Goal: Check status: Check status

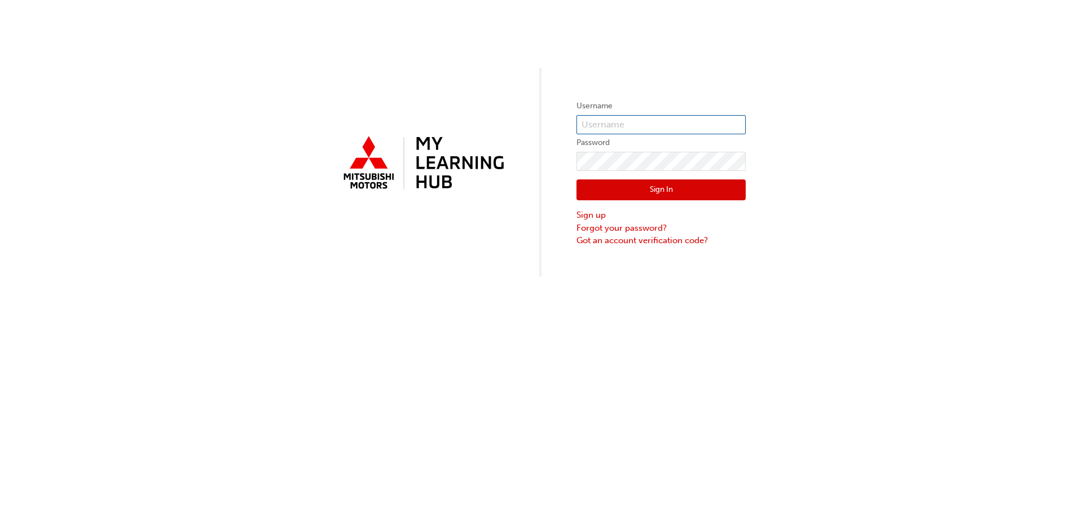
type input "0005770566"
click at [627, 191] on button "Sign In" at bounding box center [660, 189] width 169 height 21
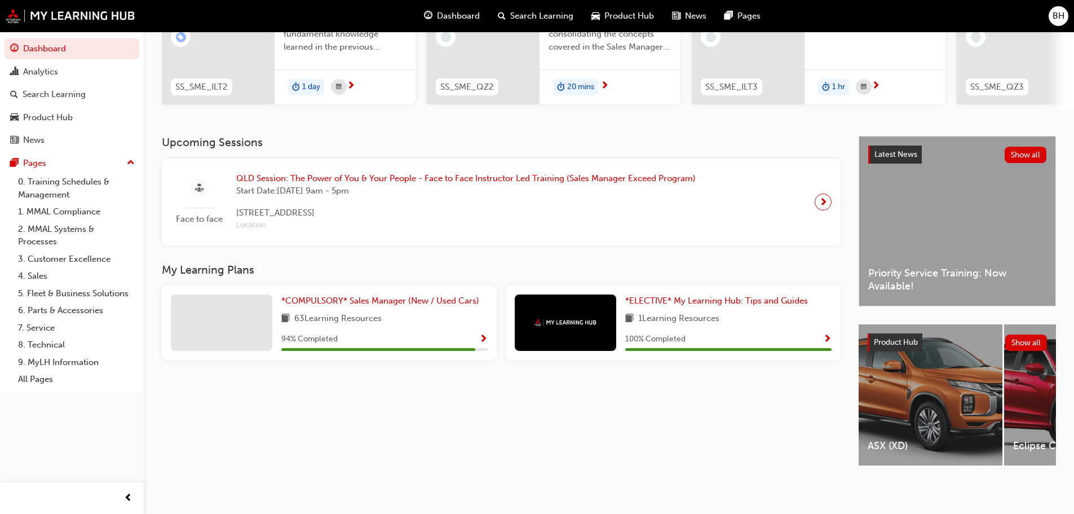
scroll to position [160, 0]
click at [415, 298] on span "*COMPULSORY* Sales Manager (New / Used Cars)" at bounding box center [380, 301] width 198 height 10
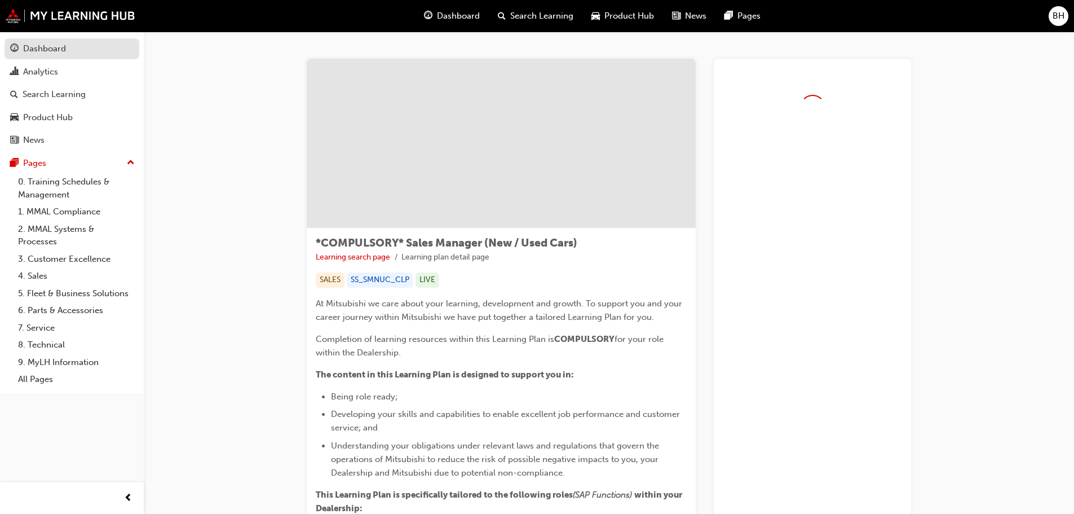
click at [69, 54] on div "Dashboard" at bounding box center [72, 49] width 124 height 14
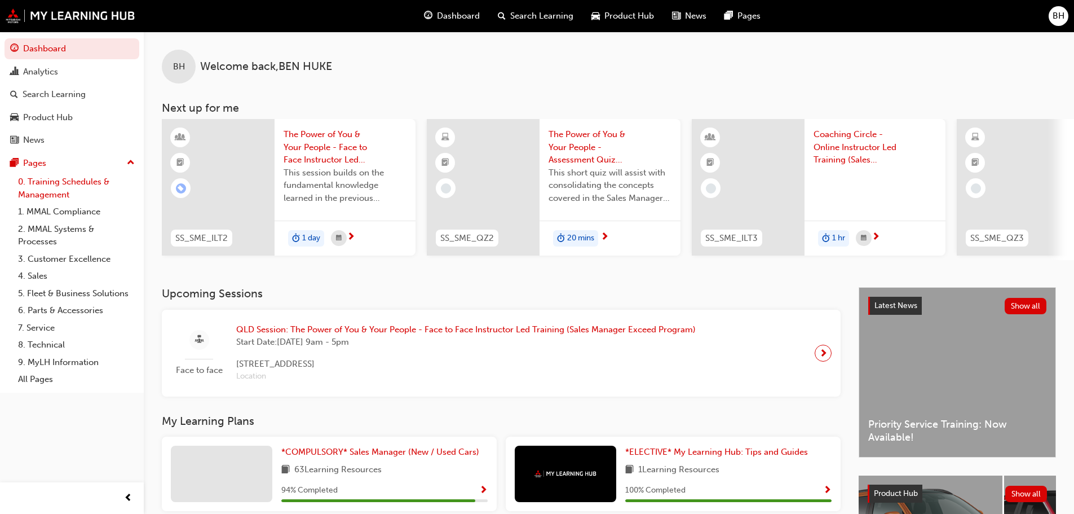
drag, startPoint x: 61, startPoint y: 228, endPoint x: 72, endPoint y: 182, distance: 47.3
click at [72, 182] on link "0. Training Schedules & Management" at bounding box center [77, 188] width 126 height 30
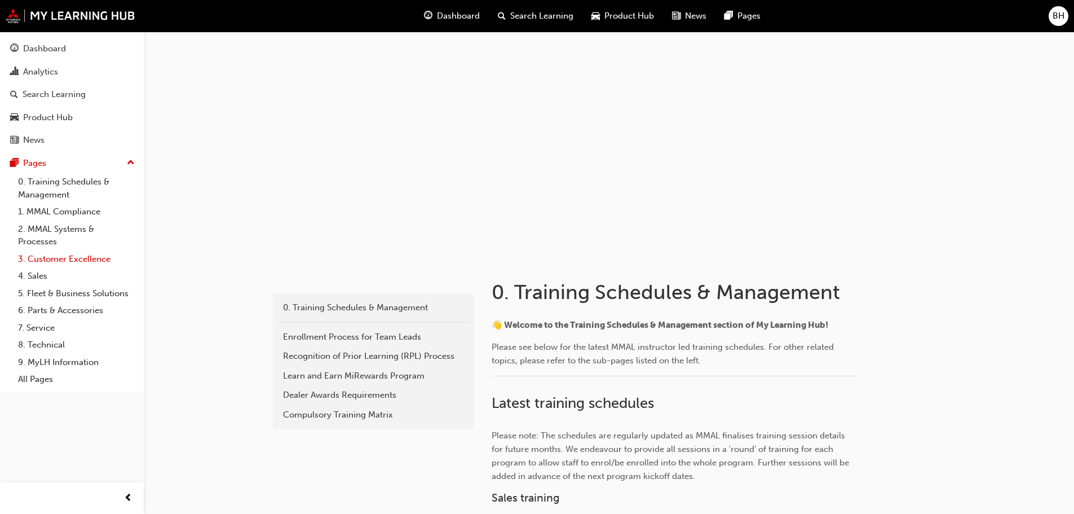
click at [36, 257] on link "3. Customer Excellence" at bounding box center [77, 258] width 126 height 17
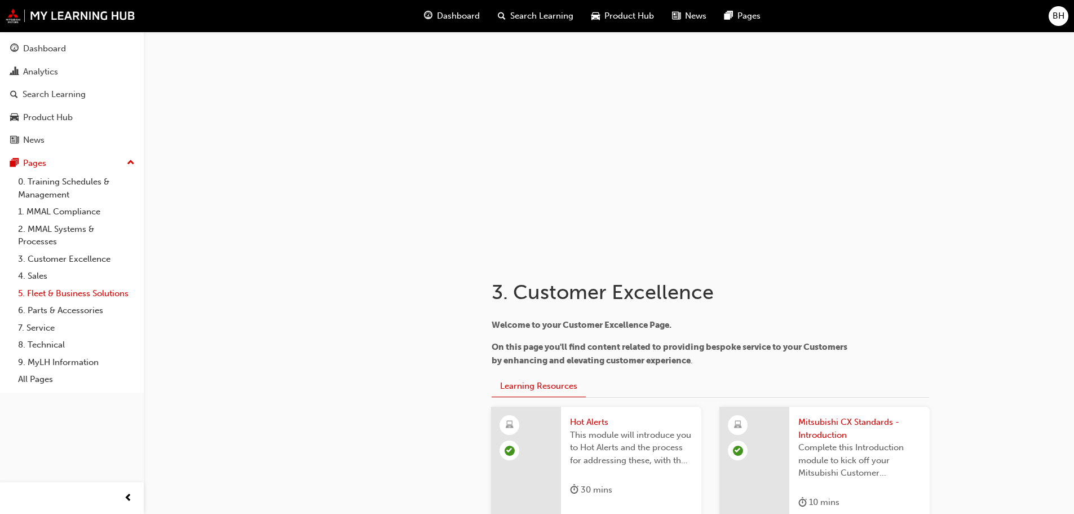
click at [68, 298] on link "5. Fleet & Business Solutions" at bounding box center [77, 293] width 126 height 17
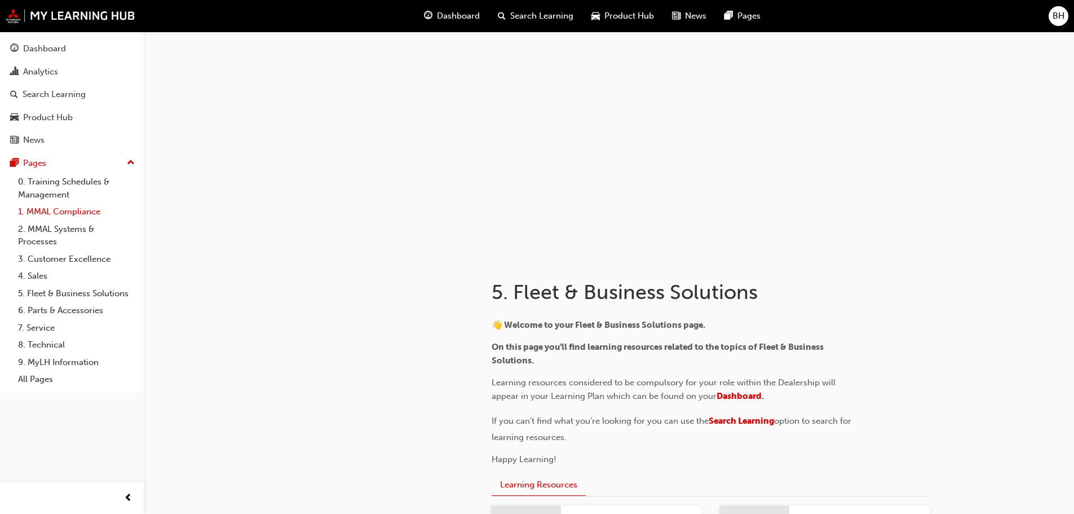
click at [51, 214] on link "1. MMAL Compliance" at bounding box center [77, 211] width 126 height 17
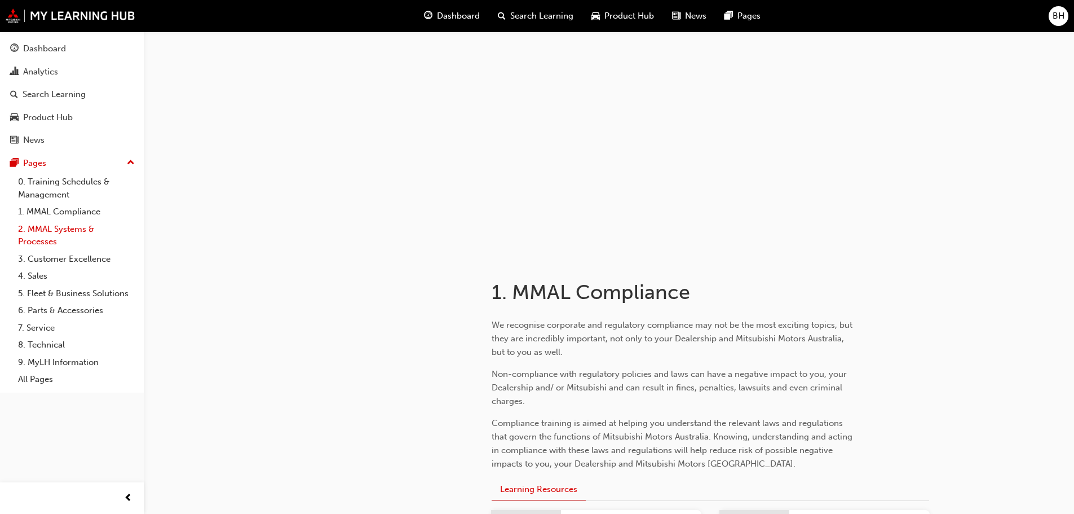
click at [53, 227] on link "2. MMAL Systems & Processes" at bounding box center [77, 236] width 126 height 30
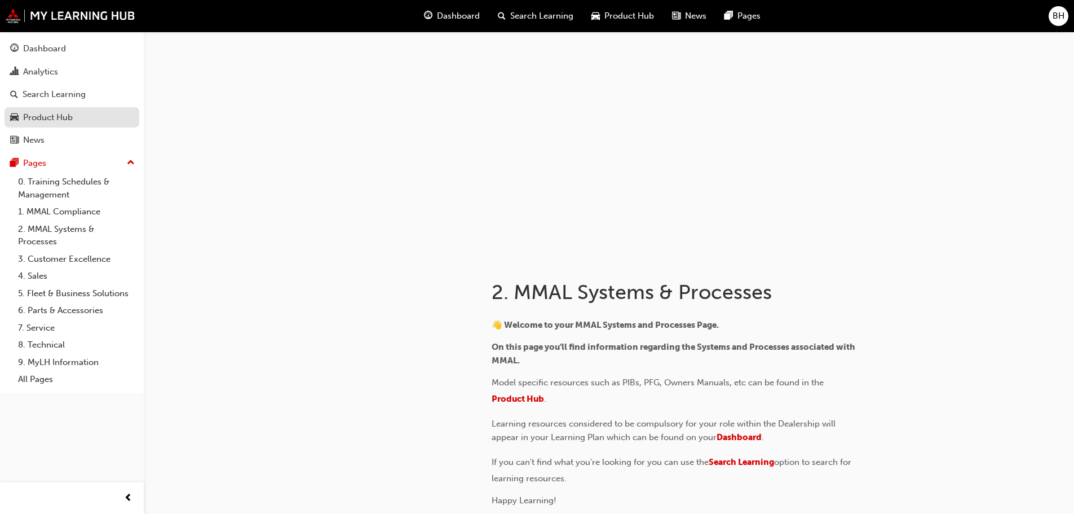
click at [58, 118] on div "Product Hub" at bounding box center [48, 117] width 50 height 13
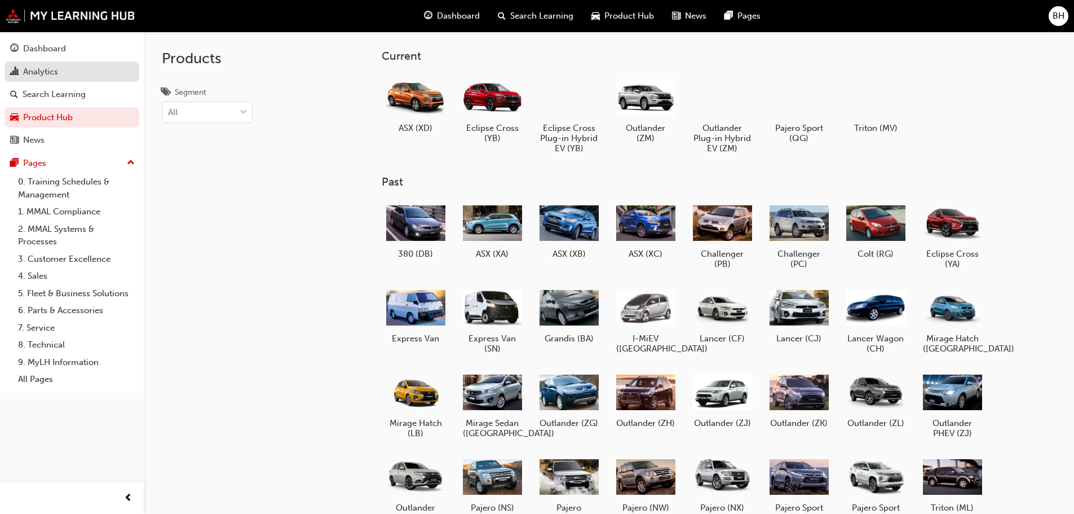
click at [46, 77] on div "Analytics" at bounding box center [40, 71] width 35 height 13
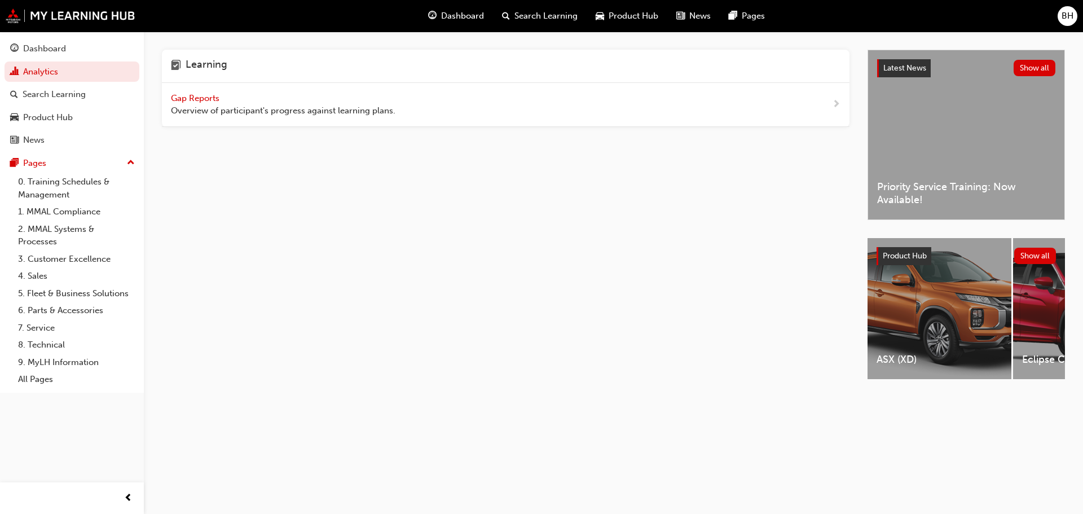
click at [196, 99] on span "Gap Reports" at bounding box center [196, 98] width 51 height 10
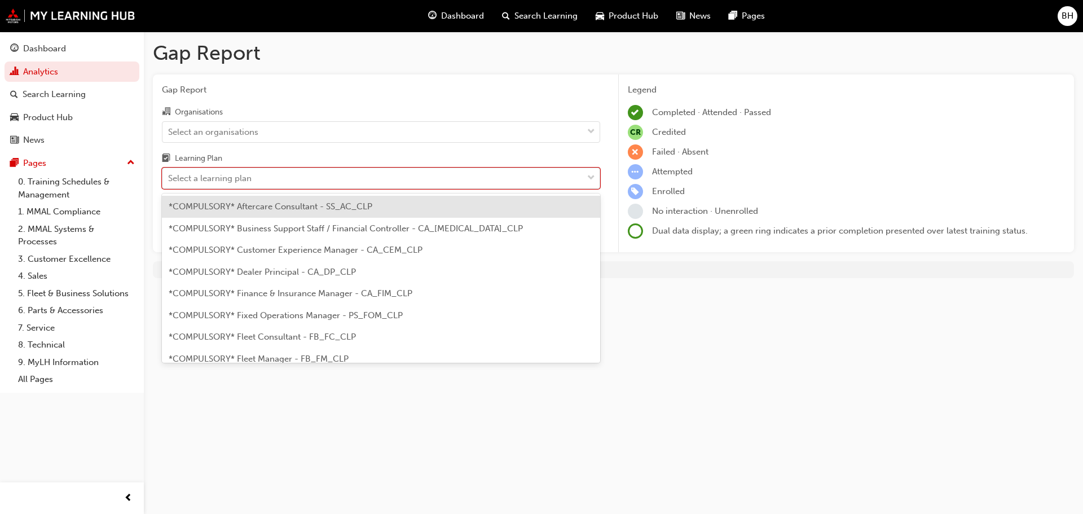
click at [303, 178] on div "Select a learning plan" at bounding box center [372, 179] width 420 height 20
click at [169, 178] on input "Learning Plan option *COMPULSORY* Aftercare Consultant - SS_AC_CLP focused, 1 o…" at bounding box center [168, 178] width 1 height 10
click at [309, 133] on div "Select an organisations" at bounding box center [372, 132] width 420 height 20
click at [169, 133] on input "Organisations Select an organisations" at bounding box center [168, 131] width 1 height 10
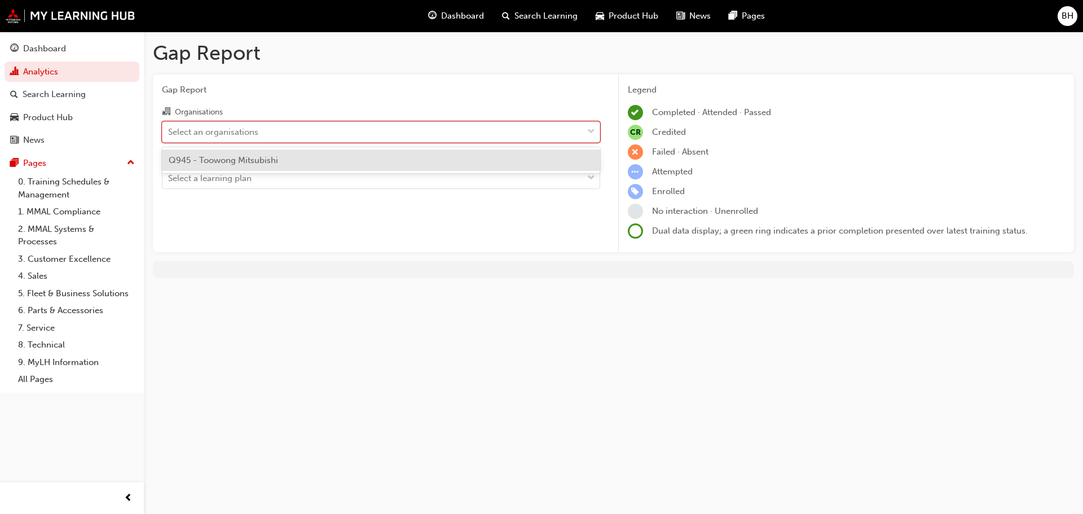
click at [266, 162] on span "Q945 - Toowong Mitsubishi" at bounding box center [223, 160] width 109 height 10
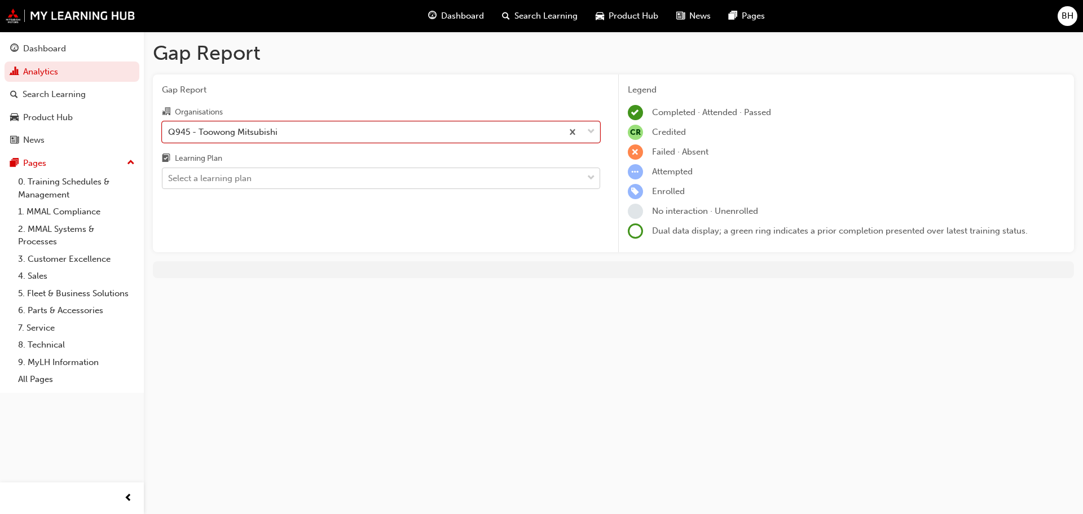
click at [257, 177] on div "Select a learning plan" at bounding box center [372, 179] width 420 height 20
click at [169, 177] on input "Learning Plan Select a learning plan" at bounding box center [168, 178] width 1 height 10
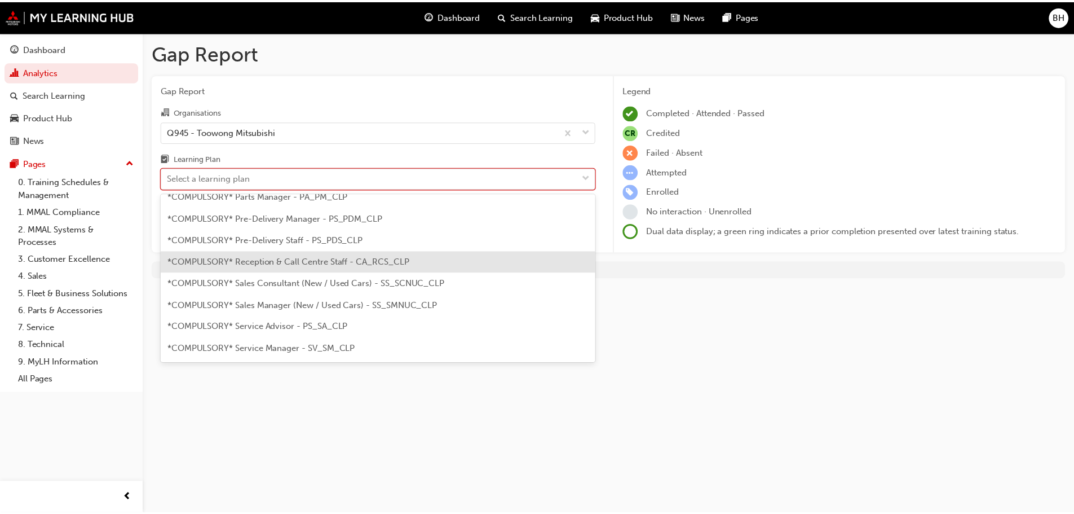
scroll to position [270, 0]
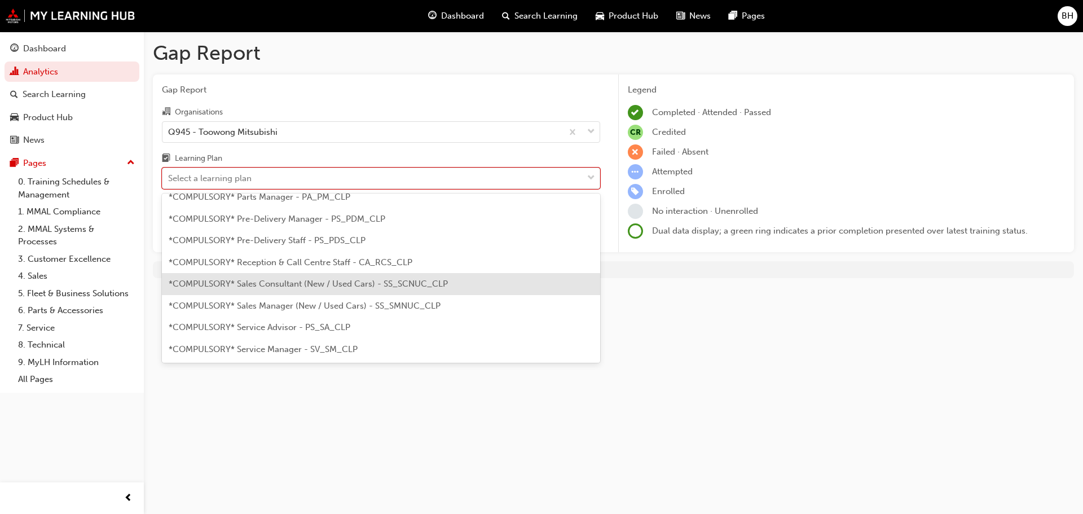
click at [248, 281] on span "*COMPULSORY* Sales Consultant (New / Used Cars) - SS_SCNUC_CLP" at bounding box center [308, 284] width 279 height 10
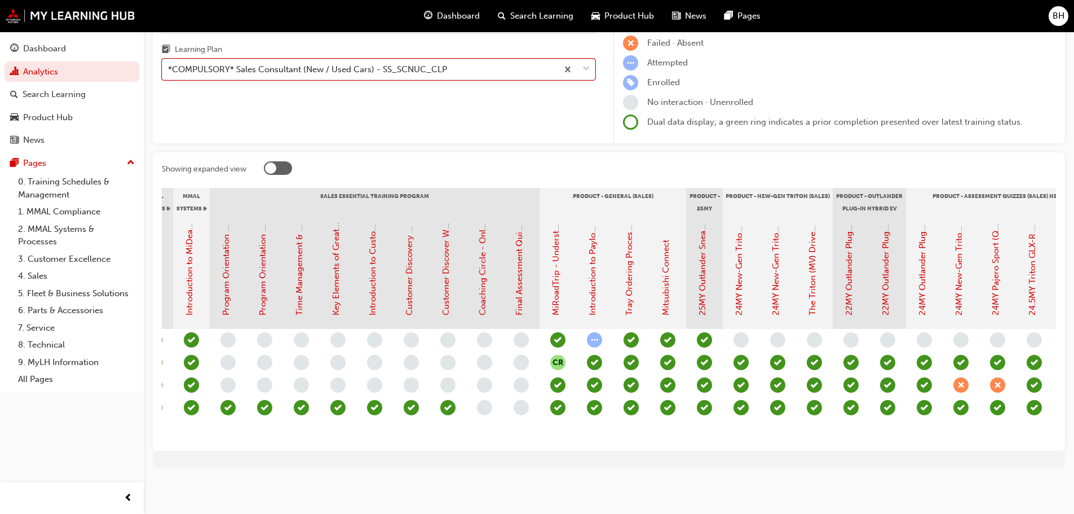
scroll to position [0, 1122]
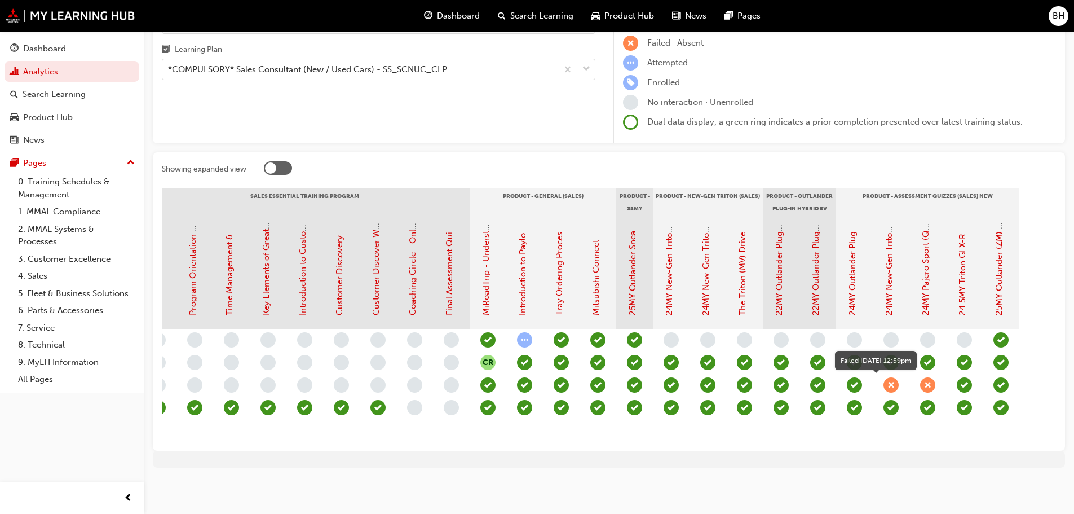
click at [894, 377] on span "learningRecordVerb_FAIL-icon" at bounding box center [891, 384] width 15 height 15
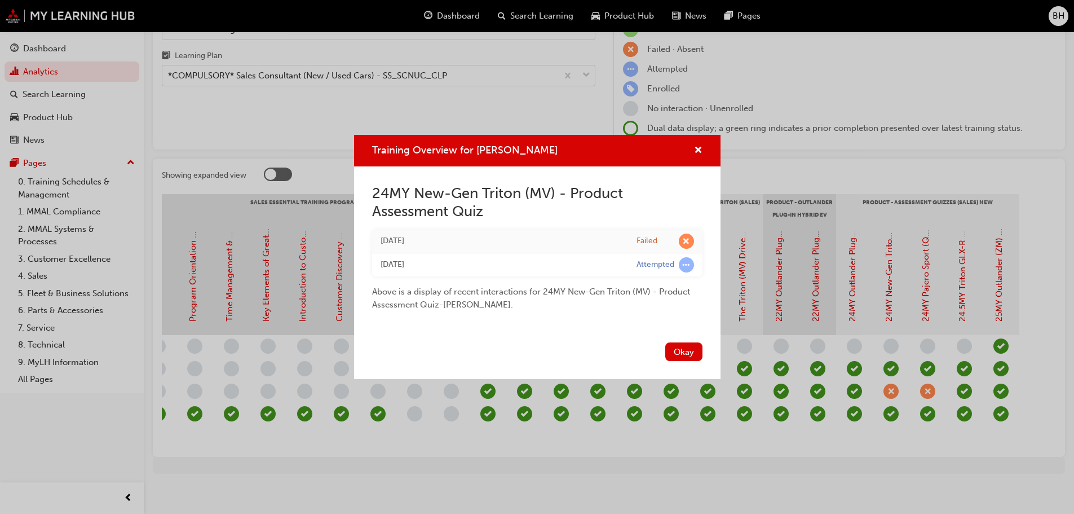
scroll to position [99, 0]
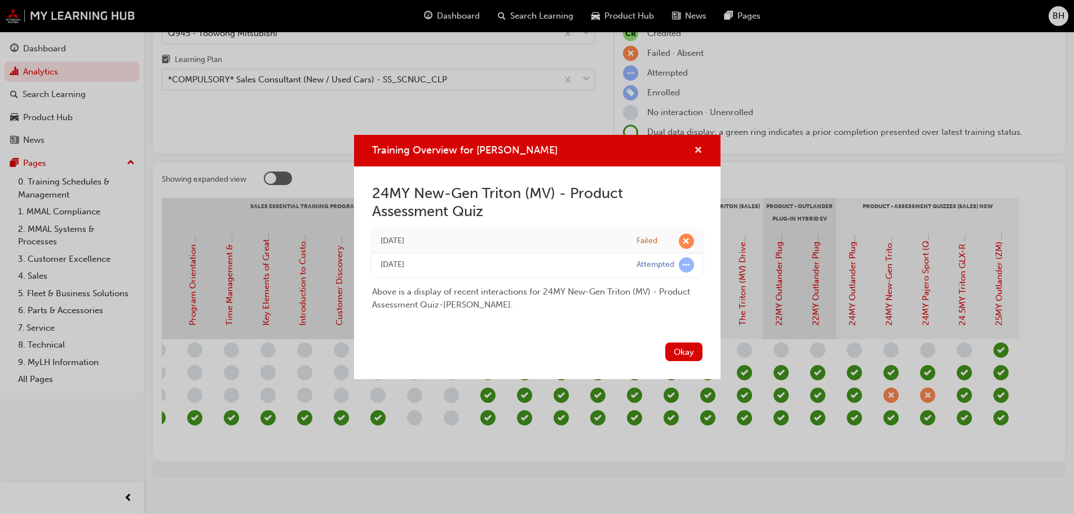
click at [694, 147] on button "Training Overview for HAYDEN NASH" at bounding box center [698, 151] width 8 height 14
